Goal: Answer question/provide support: Answer question/provide support

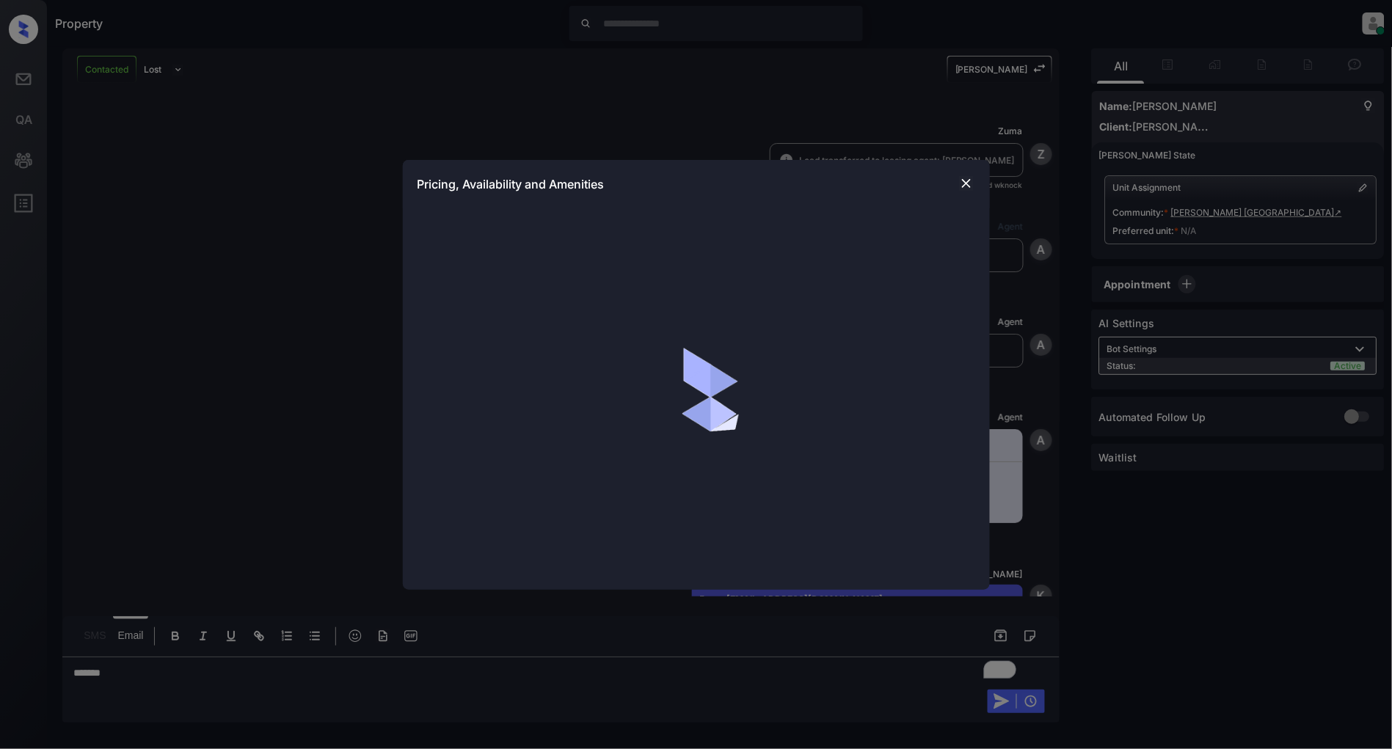
scroll to position [1330, 0]
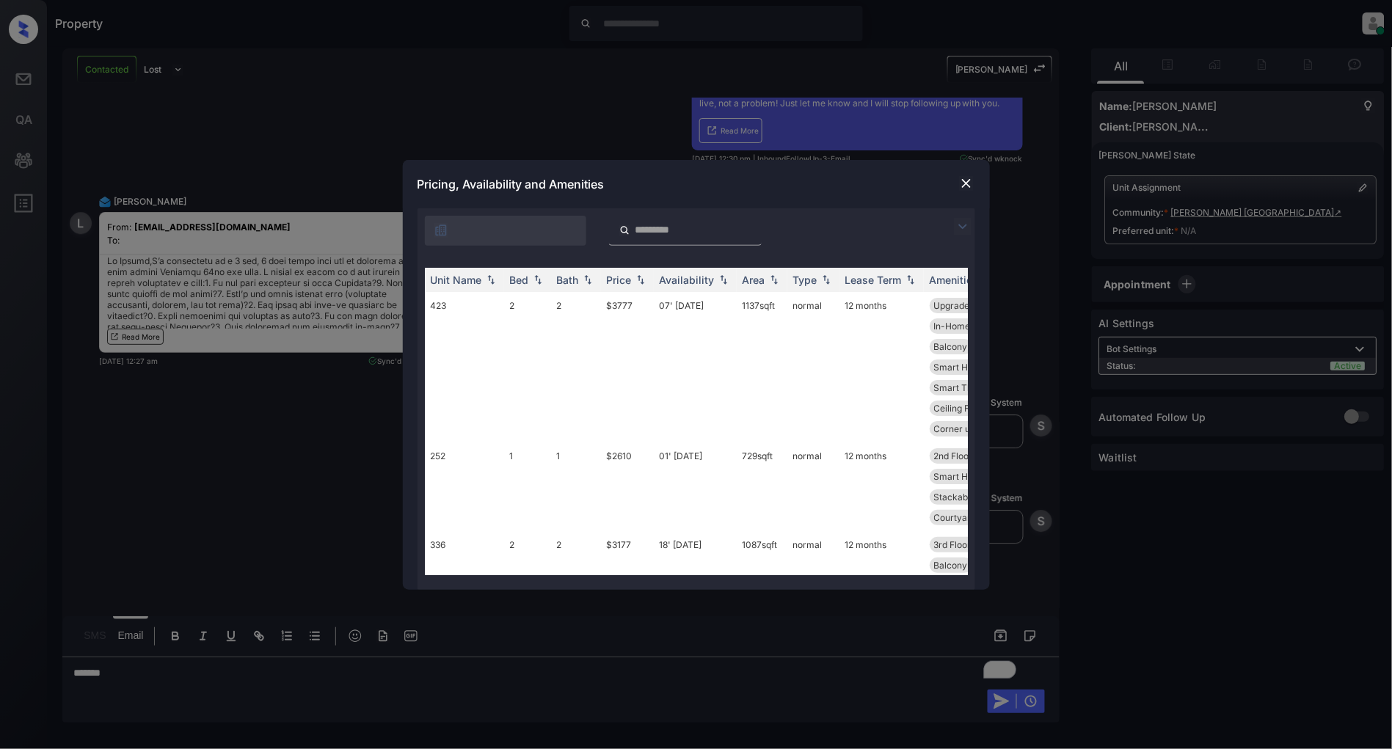
click at [958, 220] on img at bounding box center [963, 227] width 18 height 18
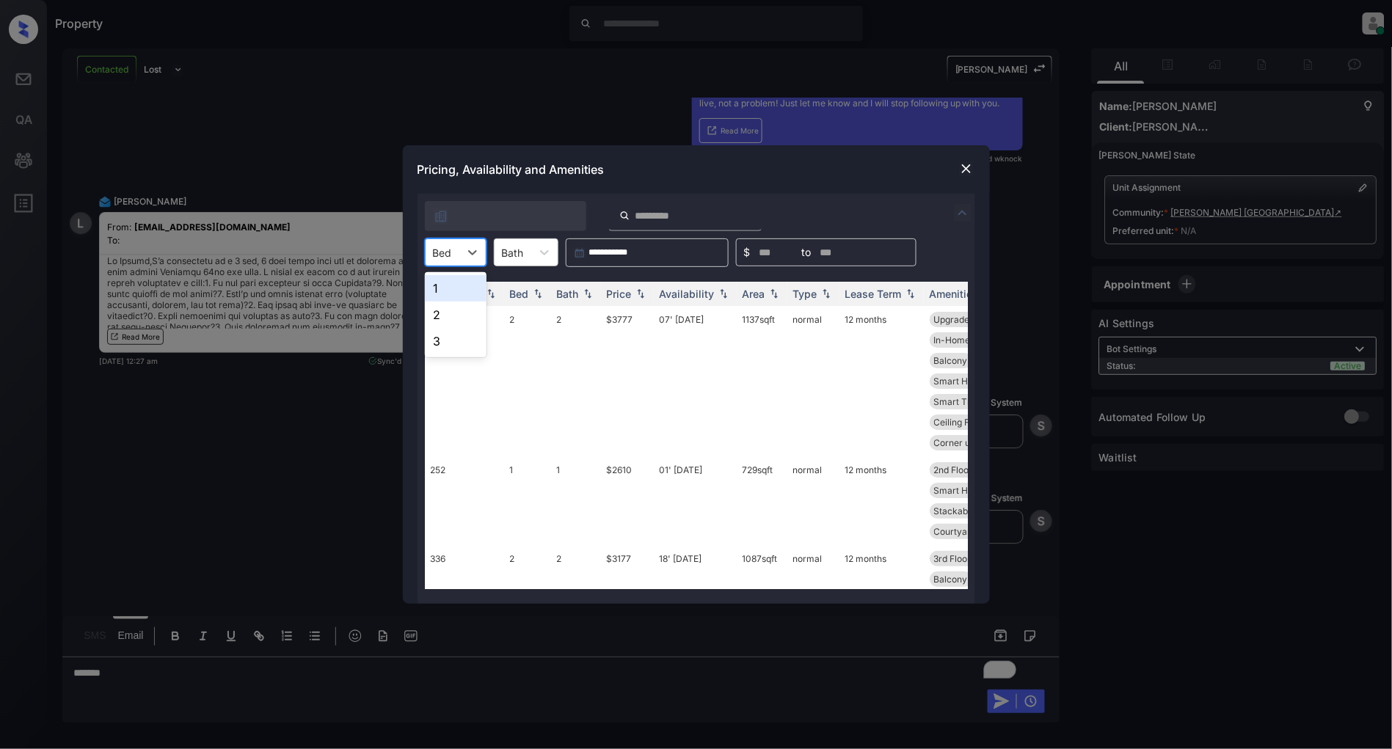
click at [450, 261] on div "Bed" at bounding box center [443, 252] width 34 height 21
click at [473, 288] on div "1" at bounding box center [456, 288] width 62 height 26
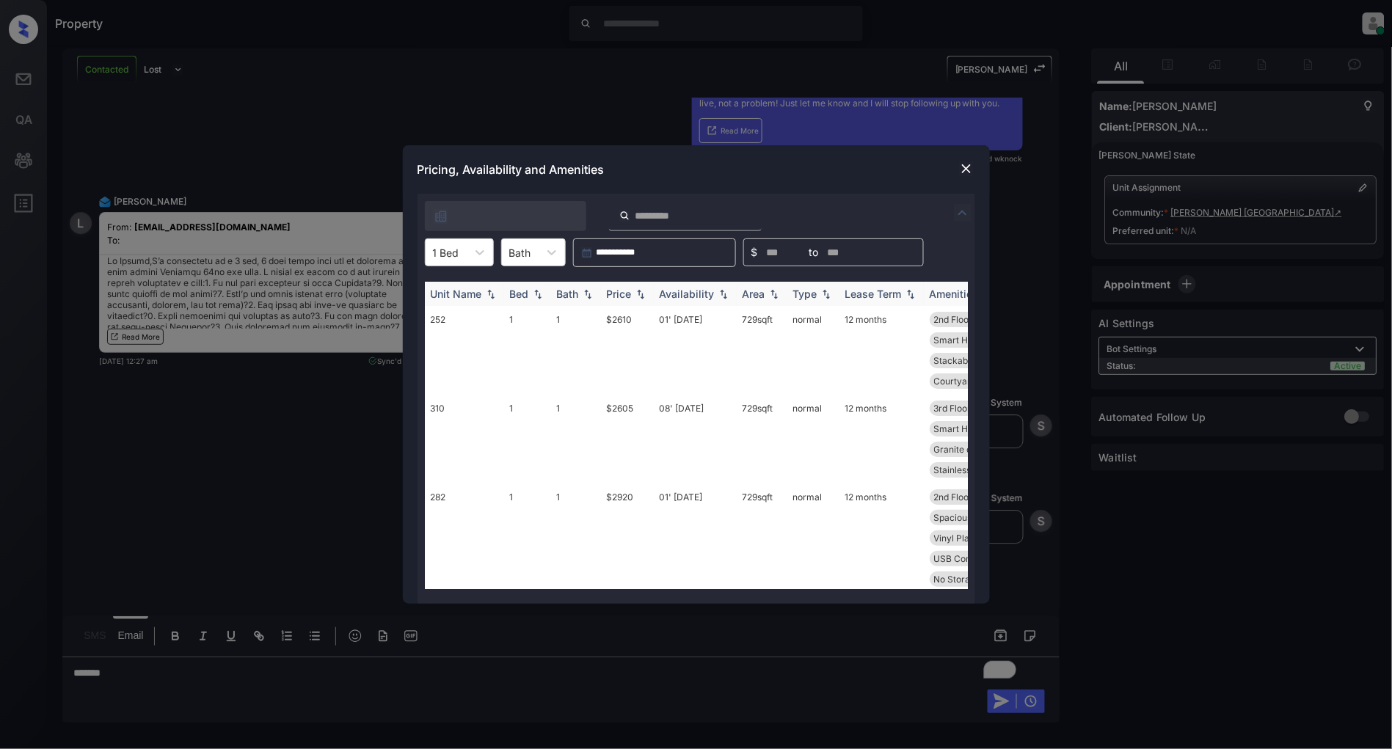
click at [643, 292] on img at bounding box center [640, 294] width 15 height 10
click at [643, 292] on img at bounding box center [640, 293] width 15 height 11
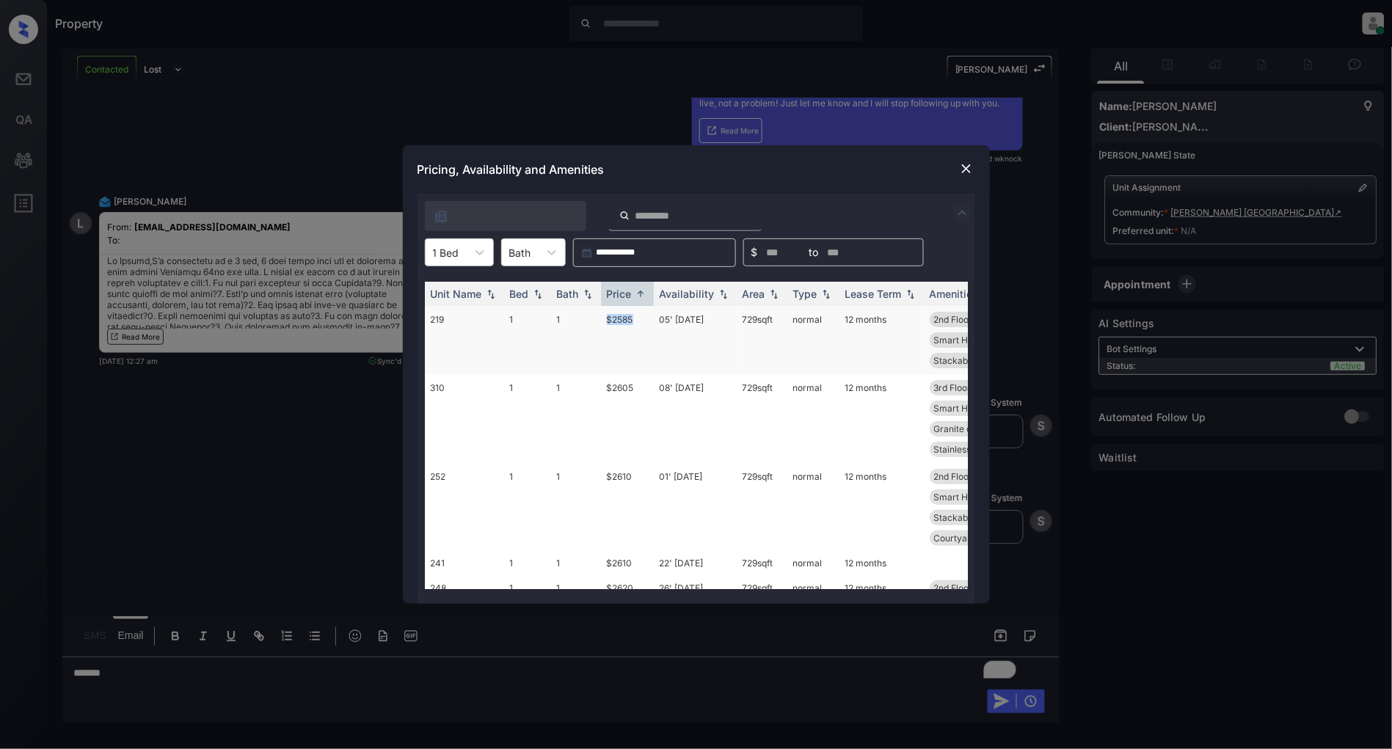
drag, startPoint x: 644, startPoint y: 321, endPoint x: 592, endPoint y: 327, distance: 52.4
click at [592, 327] on tr "219 1 1 $2585 05' [DATE] 729 sqft normal 12 months 2nd Floor Spacious Closet Ba…" at bounding box center [808, 340] width 767 height 68
copy tr "$2585"
click at [970, 156] on div "Pricing, Availability and Amenities" at bounding box center [696, 169] width 587 height 48
click at [964, 164] on img at bounding box center [966, 168] width 15 height 15
